Goal: Information Seeking & Learning: Learn about a topic

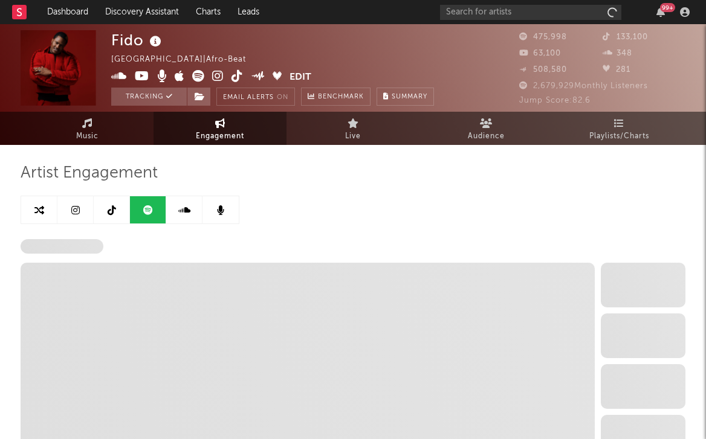
select select "6m"
select select "1w"
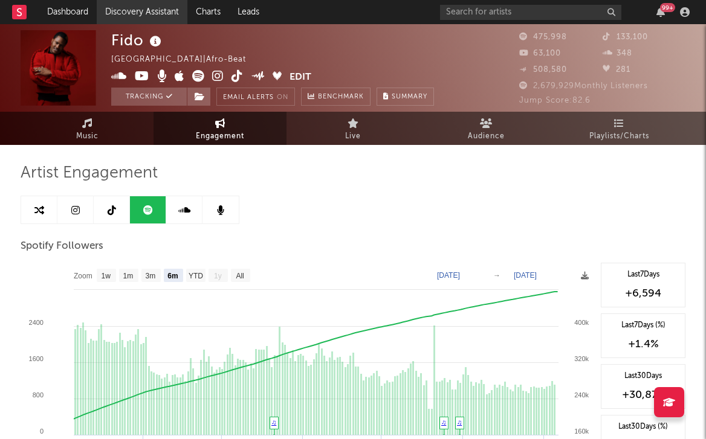
click at [133, 12] on link "Discovery Assistant" at bounding box center [142, 12] width 91 height 24
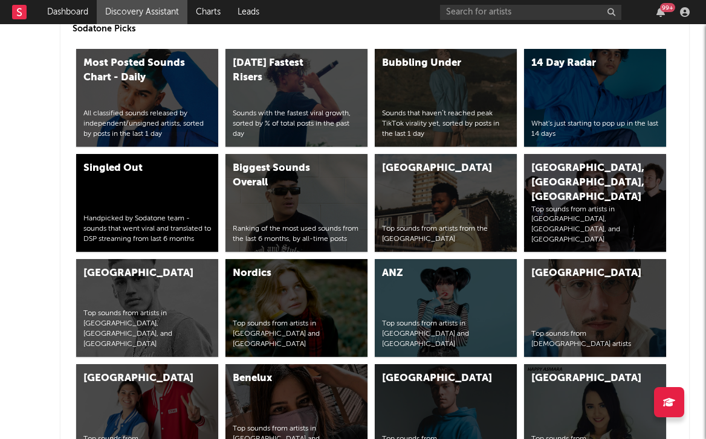
scroll to position [4414, 0]
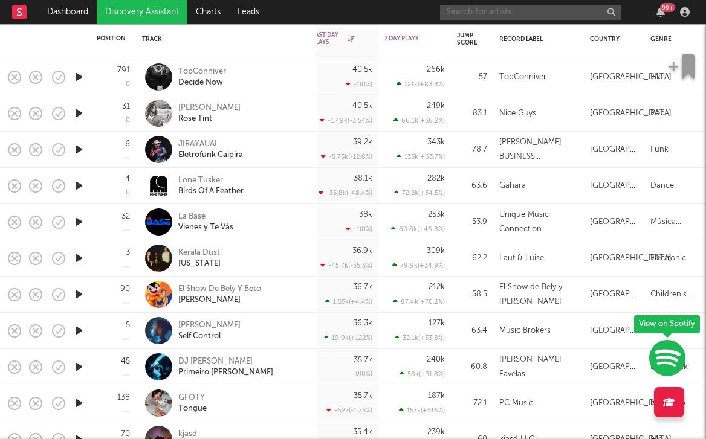
click at [519, 7] on input "text" at bounding box center [530, 12] width 181 height 15
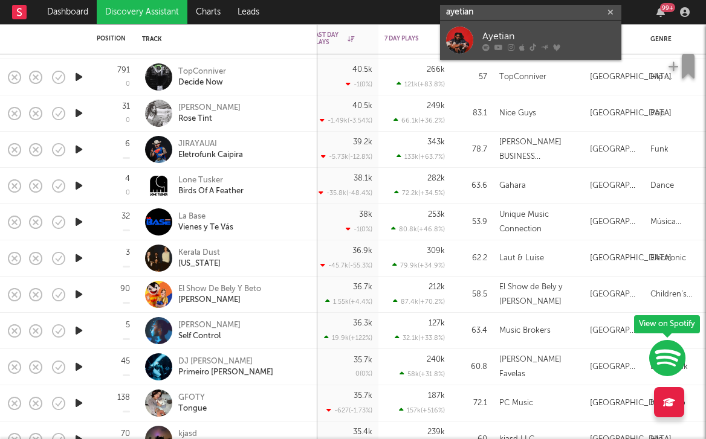
type input "ayetian"
click at [474, 39] on link "Ayetian" at bounding box center [530, 40] width 181 height 39
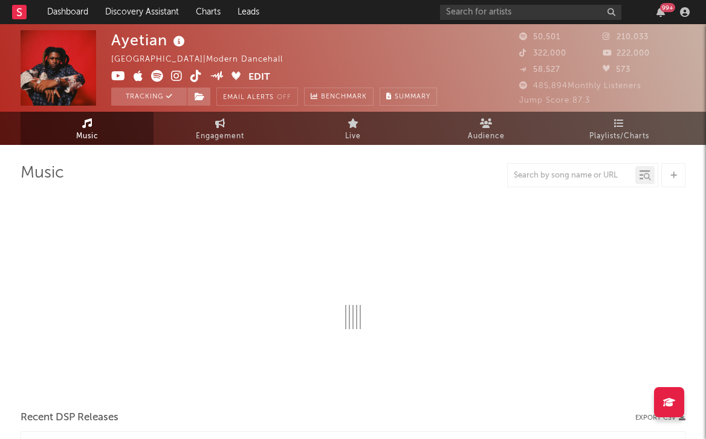
select select "6m"
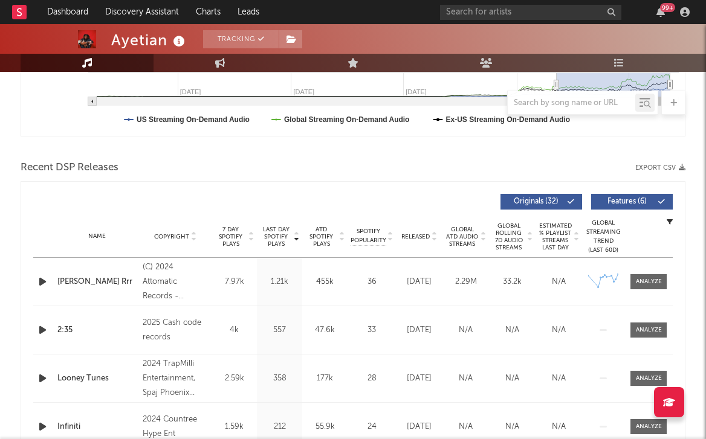
scroll to position [375, 0]
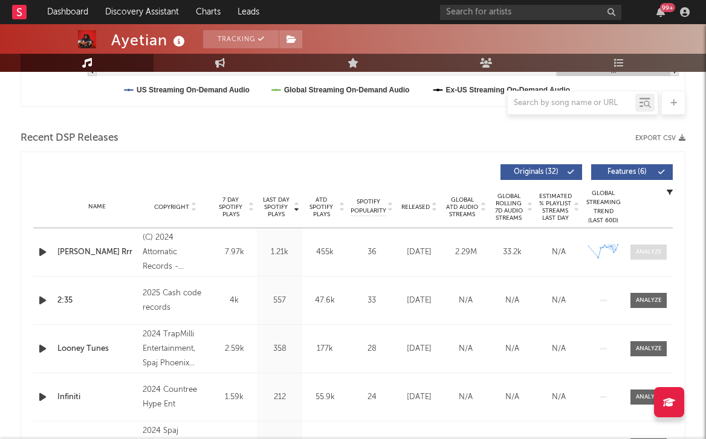
click at [636, 251] on div at bounding box center [649, 252] width 26 height 9
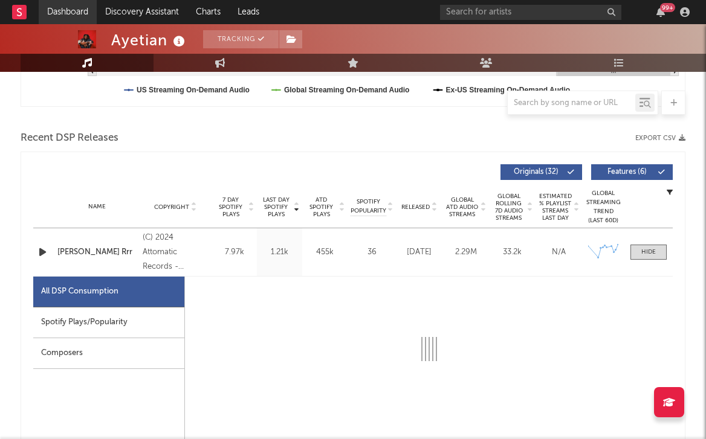
select select "6m"
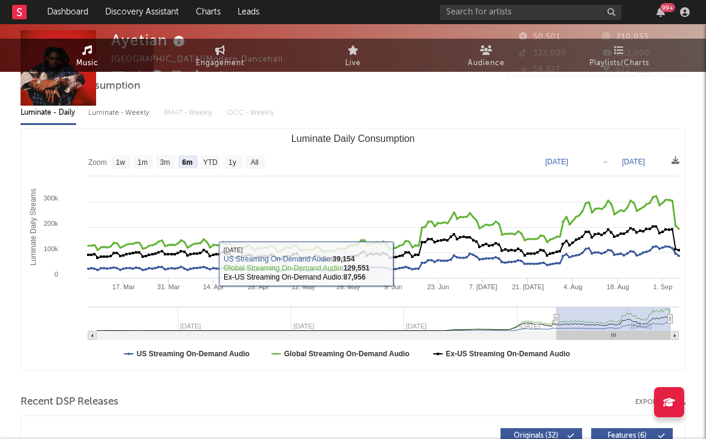
scroll to position [0, 0]
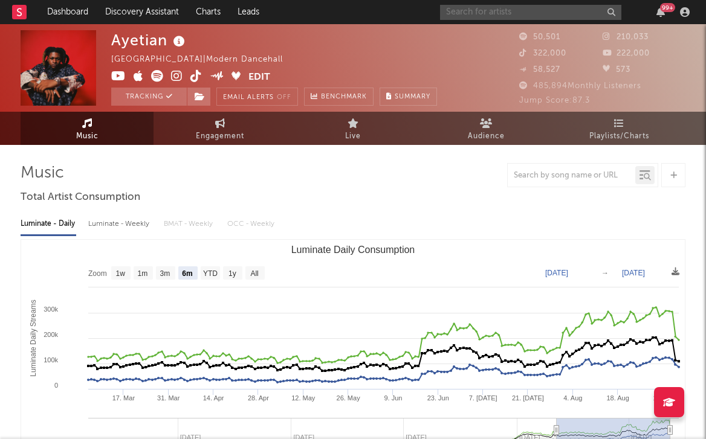
click at [454, 15] on input "text" at bounding box center [530, 12] width 181 height 15
click at [477, 15] on input "selima" at bounding box center [530, 12] width 181 height 15
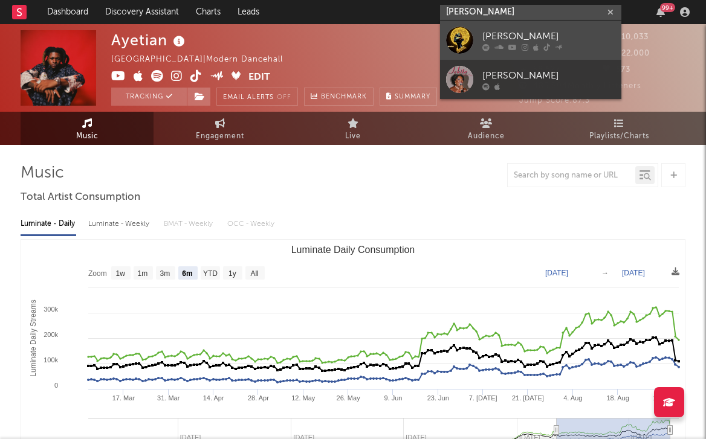
type input "[PERSON_NAME]"
click at [458, 42] on div at bounding box center [459, 40] width 27 height 27
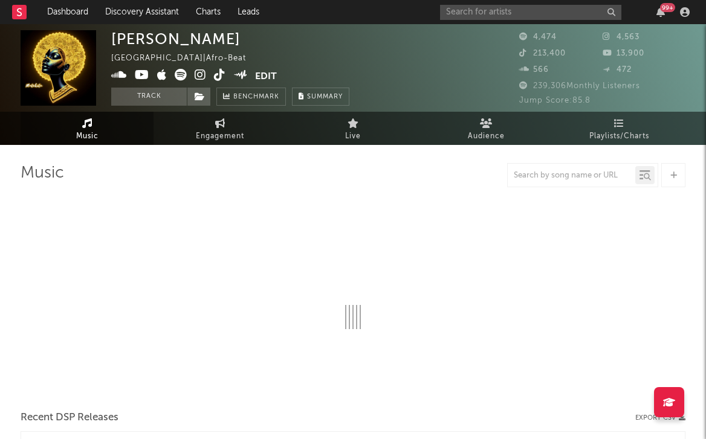
select select "1w"
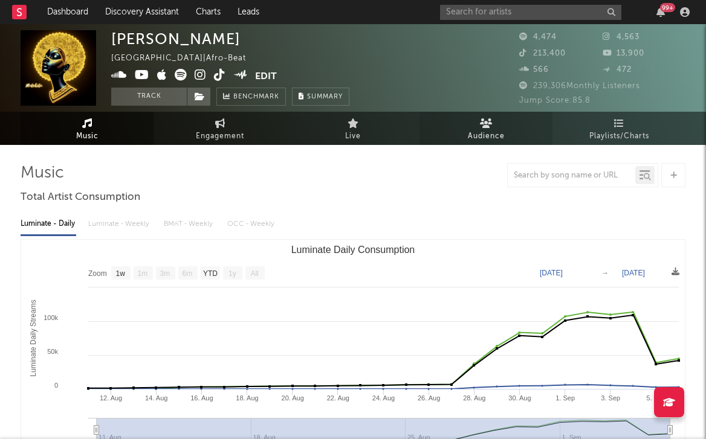
click at [483, 124] on icon at bounding box center [486, 123] width 13 height 10
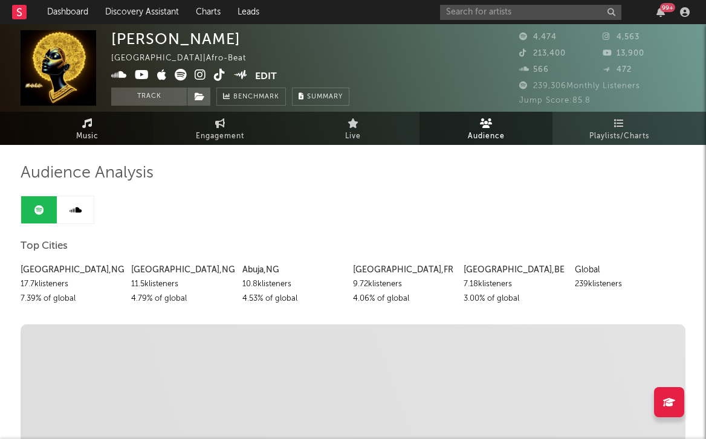
click at [78, 133] on span "Music" at bounding box center [87, 136] width 22 height 15
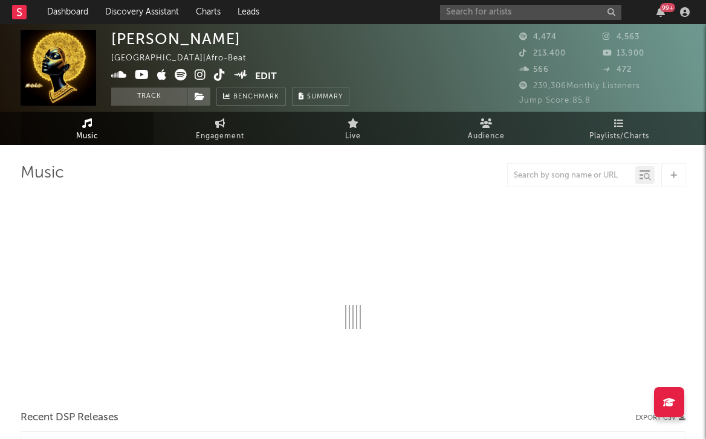
select select "1w"
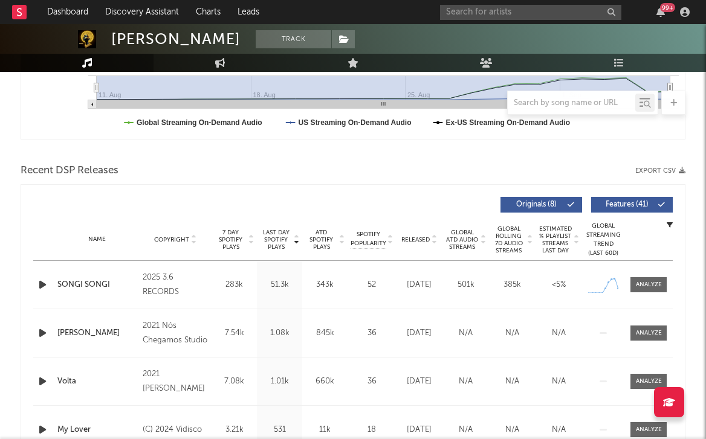
scroll to position [447, 0]
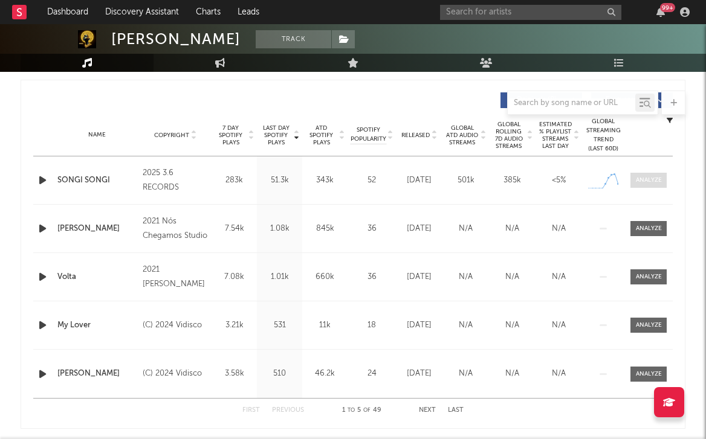
click at [644, 177] on div at bounding box center [649, 180] width 26 height 9
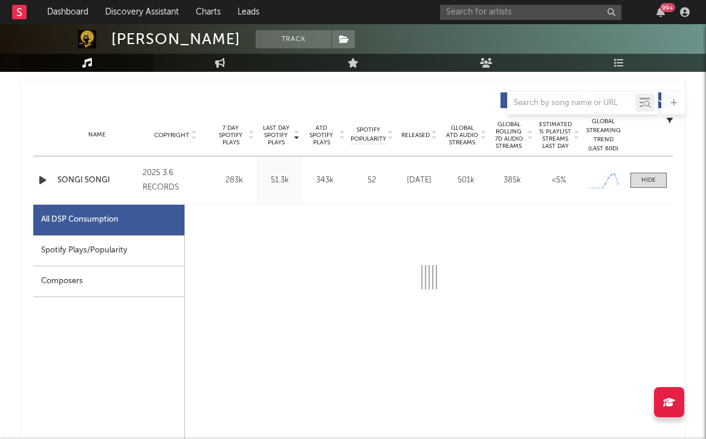
click at [115, 241] on div "Spotify Plays/Popularity" at bounding box center [108, 251] width 151 height 31
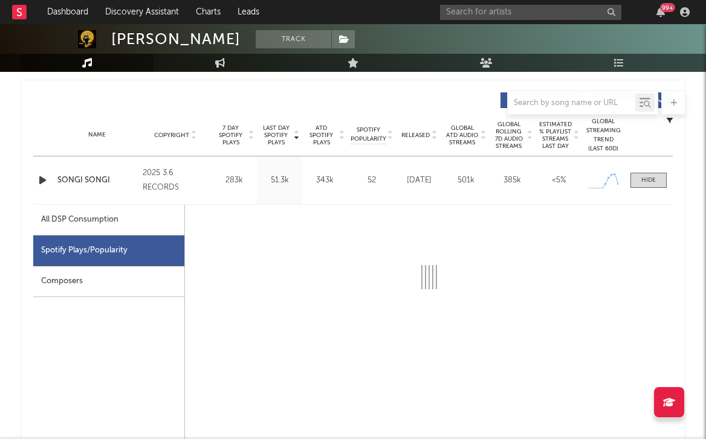
select select "1w"
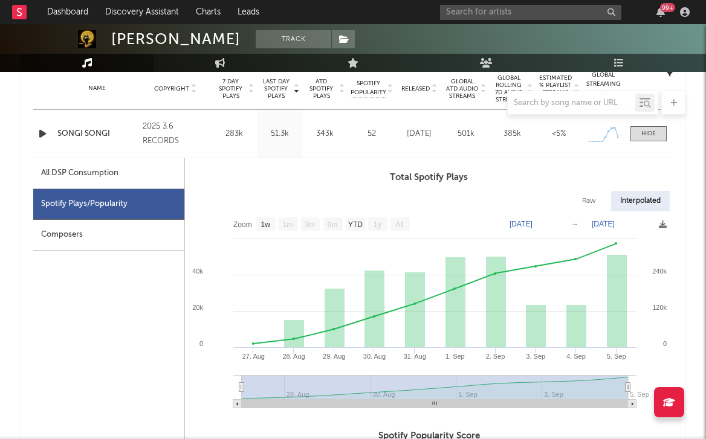
scroll to position [494, 0]
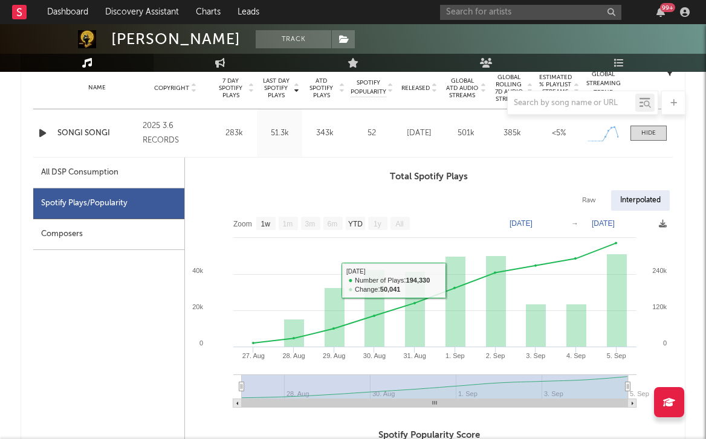
click at [48, 169] on div "All DSP Consumption" at bounding box center [79, 173] width 77 height 15
select select "1w"
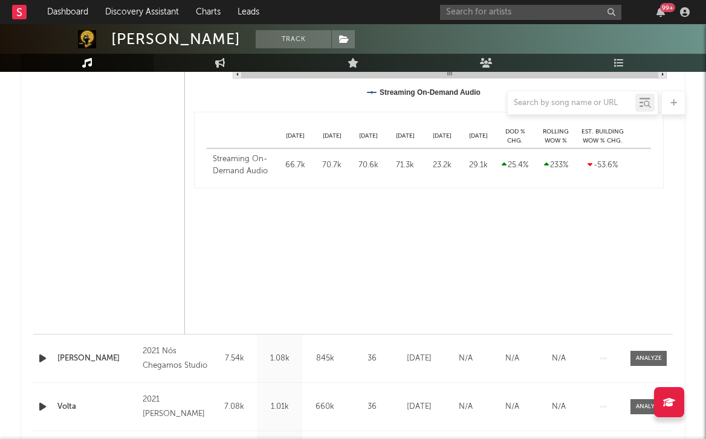
scroll to position [860, 0]
